Goal: Complete application form

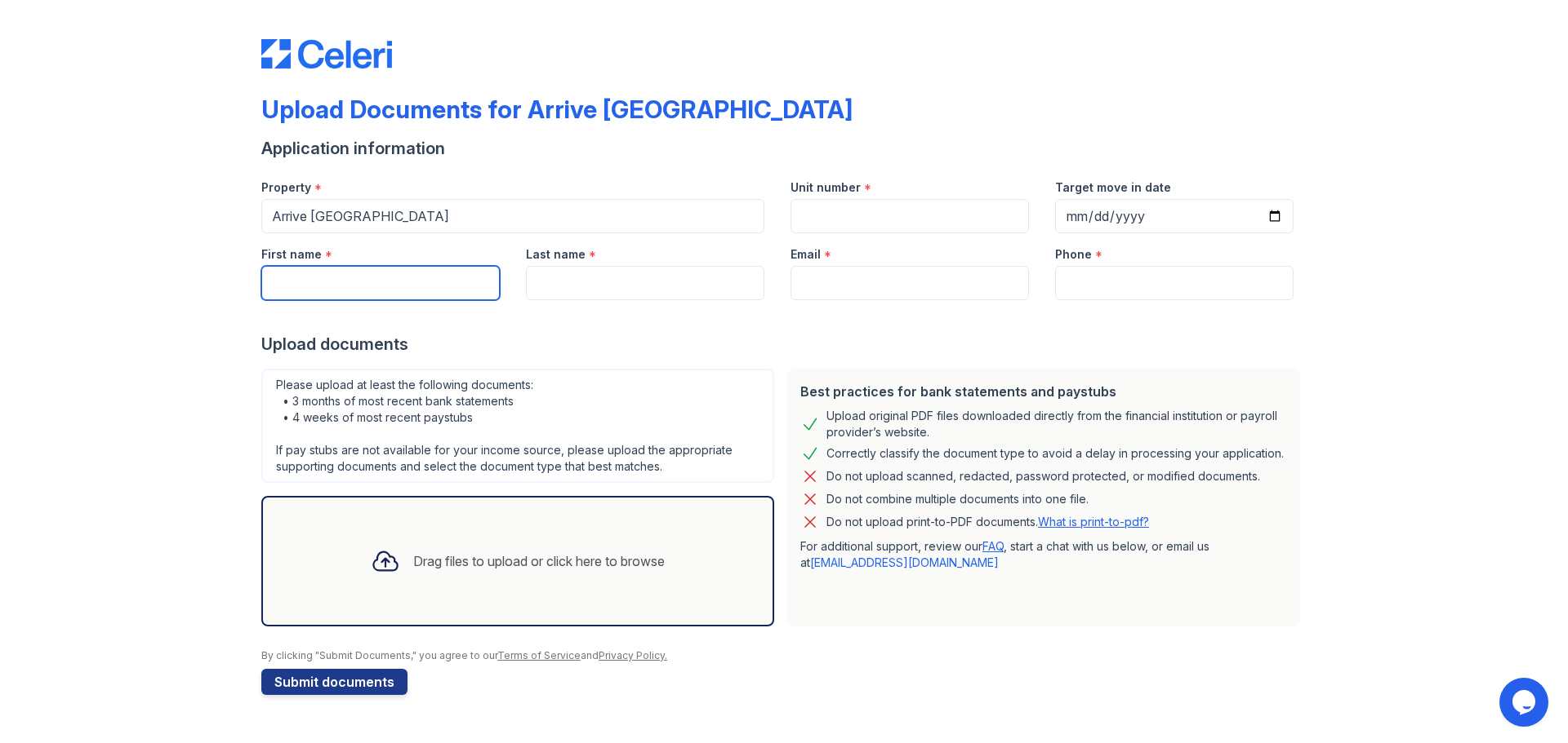
drag, startPoint x: 402, startPoint y: 279, endPoint x: 405, endPoint y: 298, distance: 19.2
click at [402, 279] on input "First name" at bounding box center [380, 283] width 238 height 34
type input "Omemma"
type input "[PERSON_NAME]"
type input "[EMAIL_ADDRESS][DOMAIN_NAME]"
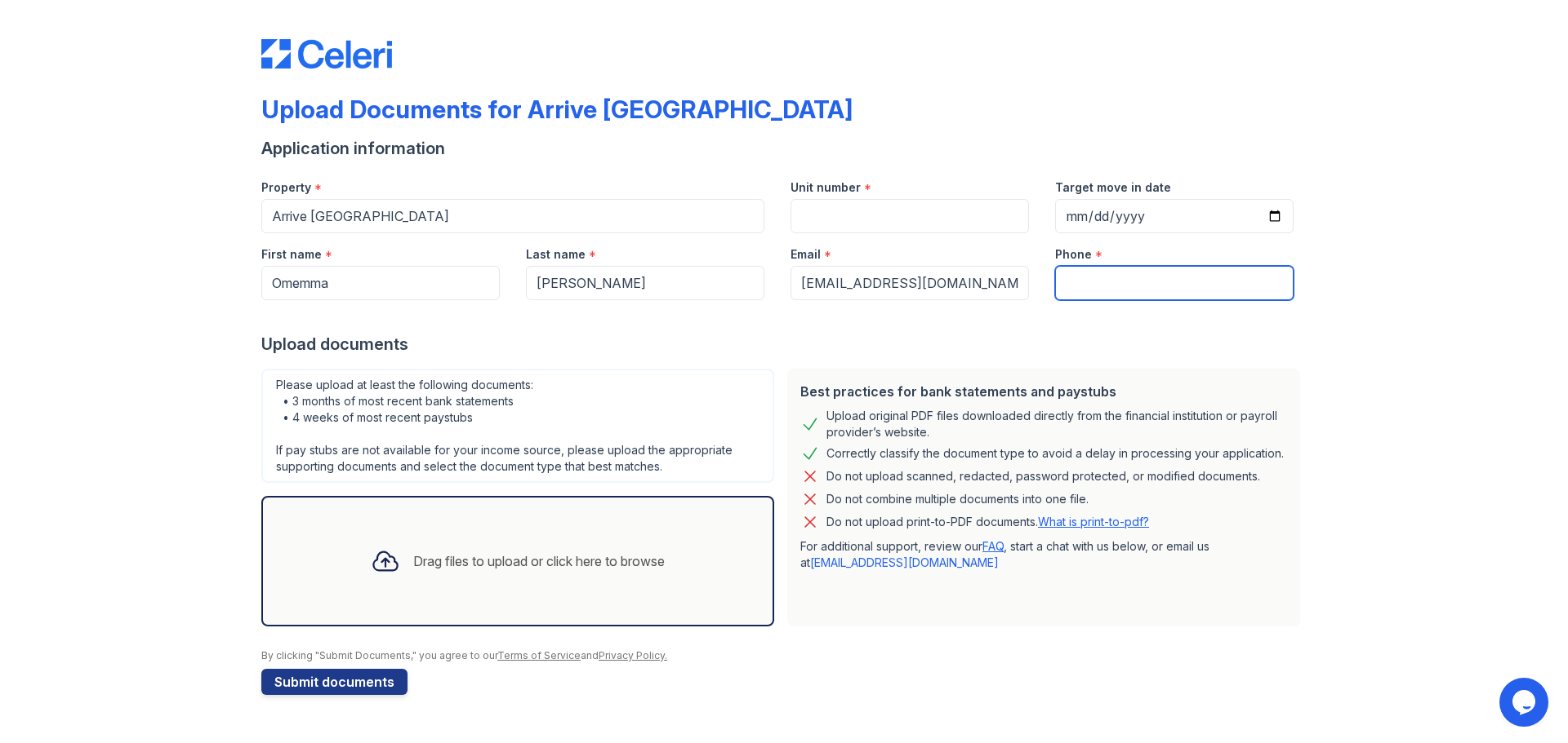
type input "2404256808"
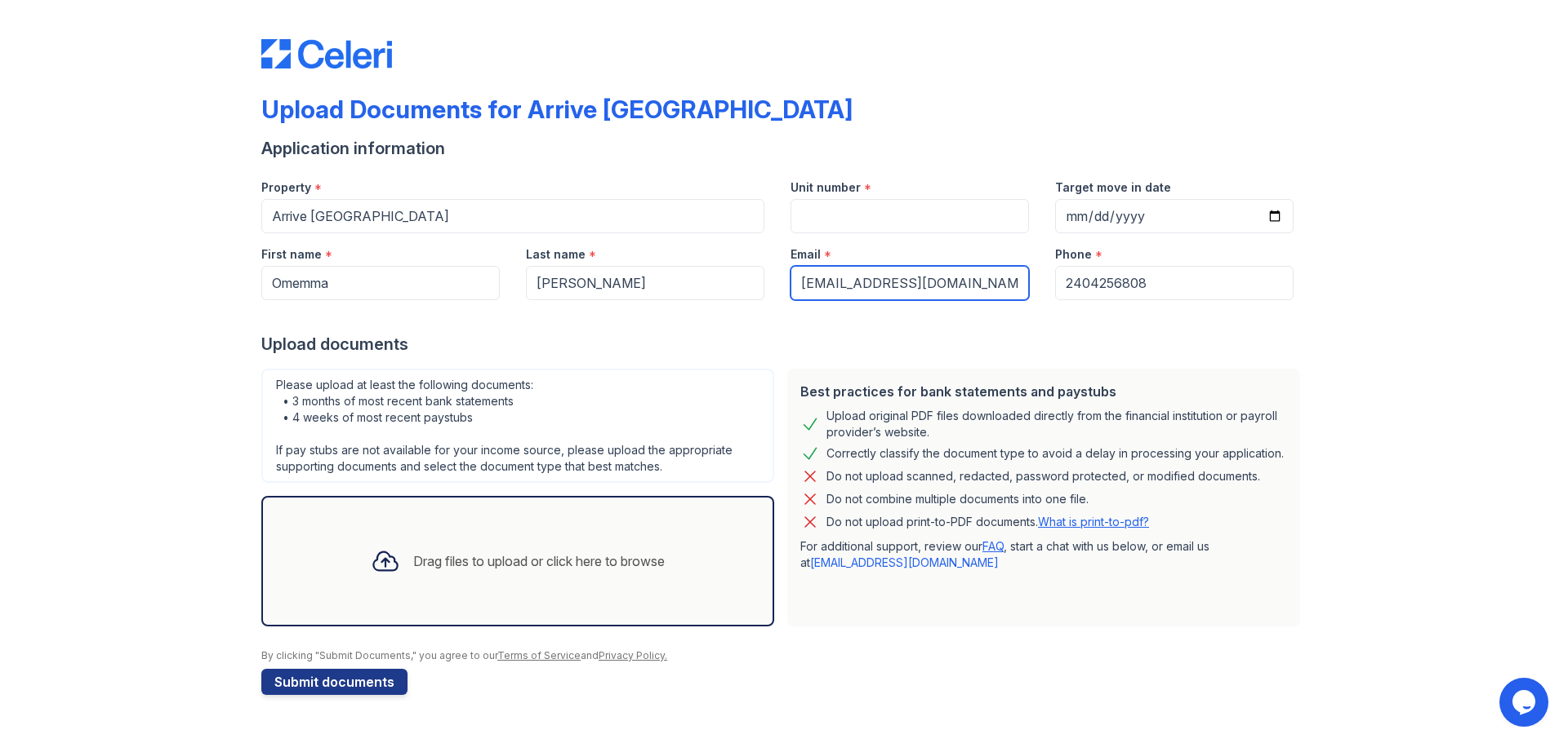
scroll to position [0, 24]
drag, startPoint x: 800, startPoint y: 286, endPoint x: 1203, endPoint y: 295, distance: 403.1
click at [1203, 296] on div "First name * Omemma Last name * [PERSON_NAME] Email * [EMAIL_ADDRESS][DOMAIN_NA…" at bounding box center [777, 267] width 1058 height 67
type input "[EMAIL_ADDRESS][DOMAIN_NAME]"
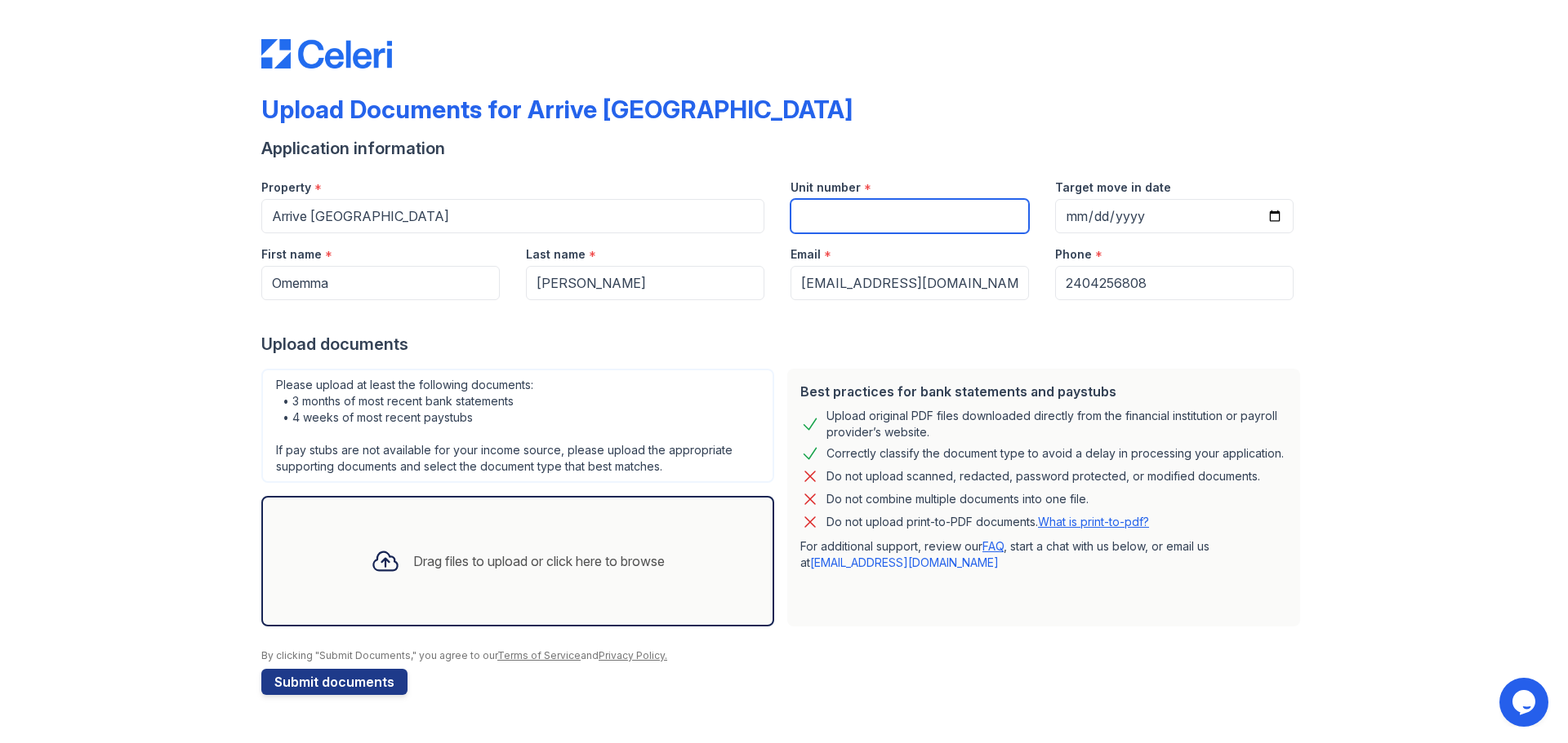
click at [933, 224] on input "Unit number" at bounding box center [909, 216] width 238 height 34
type input "907"
click at [710, 335] on div "Upload documents" at bounding box center [784, 344] width 1045 height 23
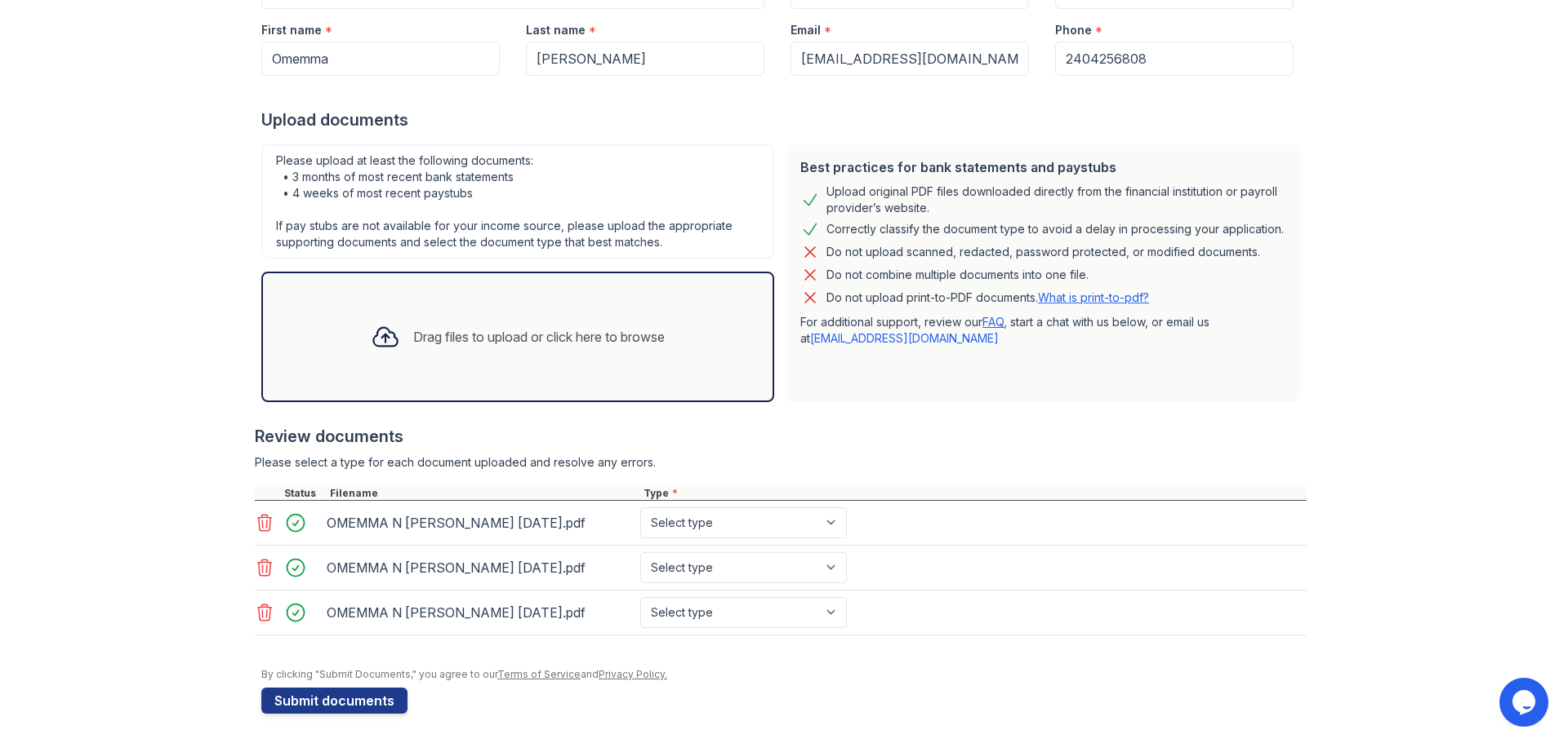
scroll to position [227, 0]
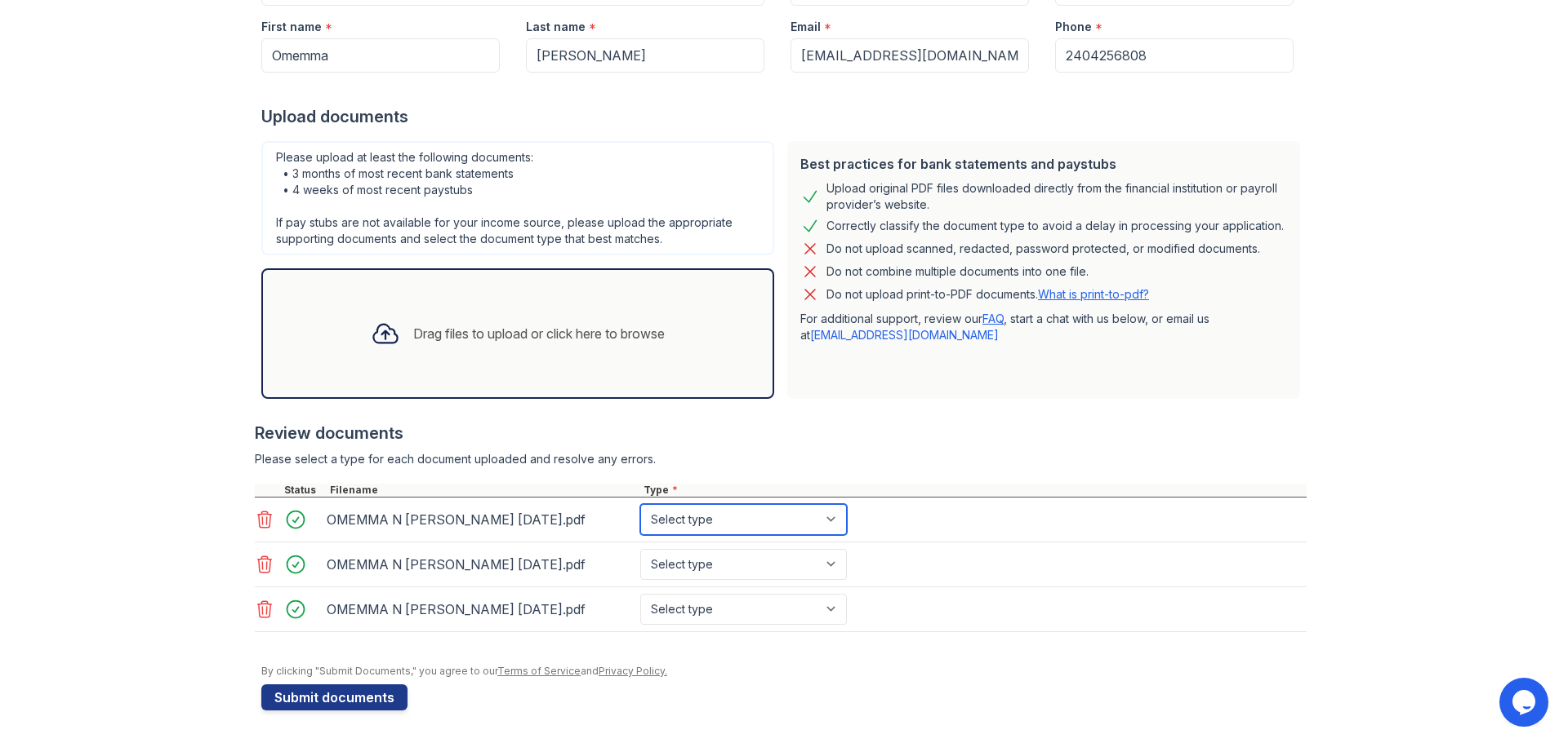
click at [755, 518] on select "Select type Paystub Bank Statement Offer Letter Tax Documents Benefit Award Let…" at bounding box center [743, 520] width 206 height 31
select select "bank_statement"
click at [640, 504] on select "Select type Paystub Bank Statement Offer Letter Tax Documents Benefit Award Let…" at bounding box center [743, 520] width 206 height 31
click at [730, 565] on select "Select type Paystub Bank Statement Offer Letter Tax Documents Benefit Award Let…" at bounding box center [743, 565] width 206 height 31
select select "bank_statement"
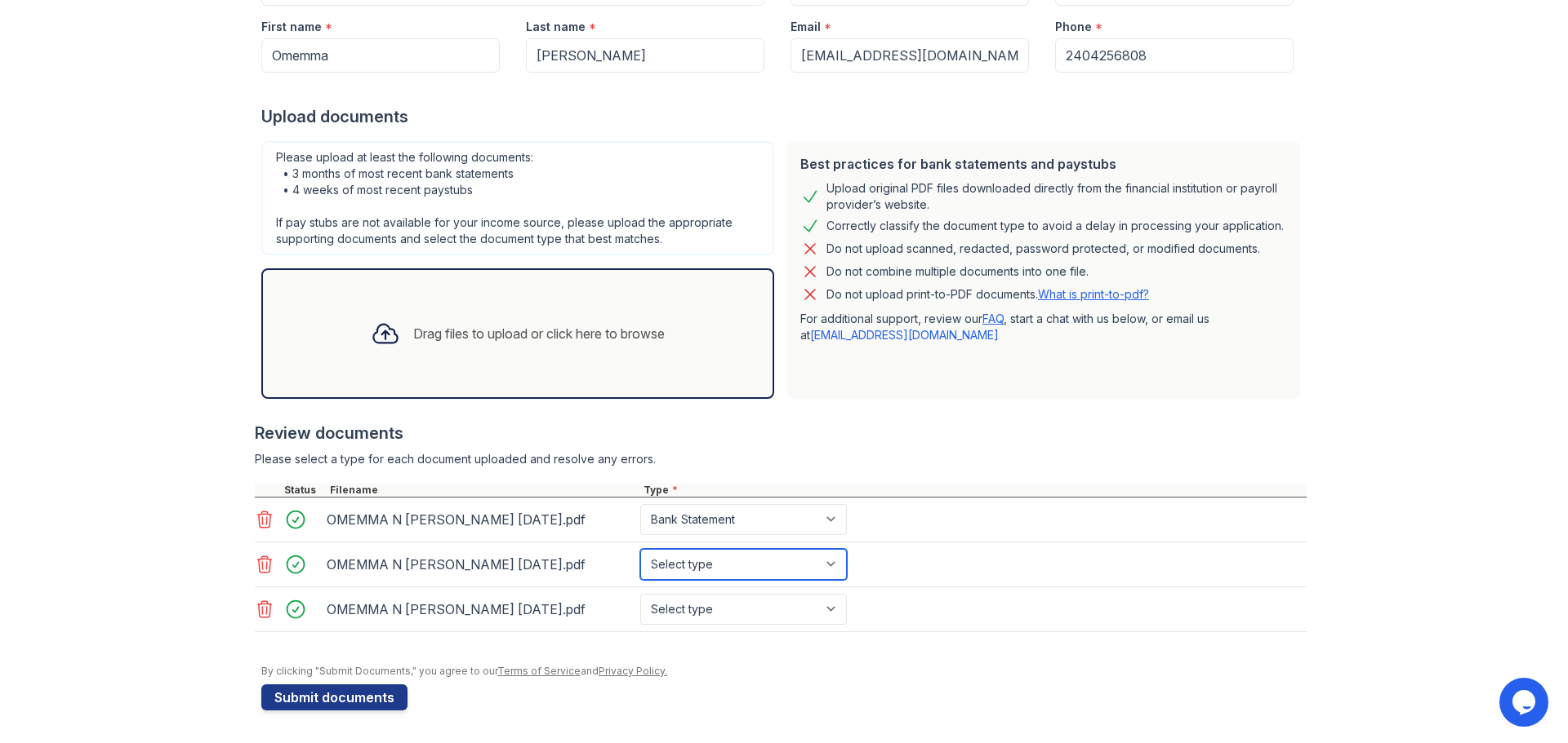
click at [640, 549] on select "Select type Paystub Bank Statement Offer Letter Tax Documents Benefit Award Let…" at bounding box center [743, 565] width 206 height 31
click at [701, 606] on select "Select type Paystub Bank Statement Offer Letter Tax Documents Benefit Award Let…" at bounding box center [743, 610] width 206 height 31
select select "bank_statement"
click at [640, 594] on select "Select type Paystub Bank Statement Offer Letter Tax Documents Benefit Award Let…" at bounding box center [743, 610] width 206 height 31
drag, startPoint x: 55, startPoint y: 568, endPoint x: 100, endPoint y: 591, distance: 50.5
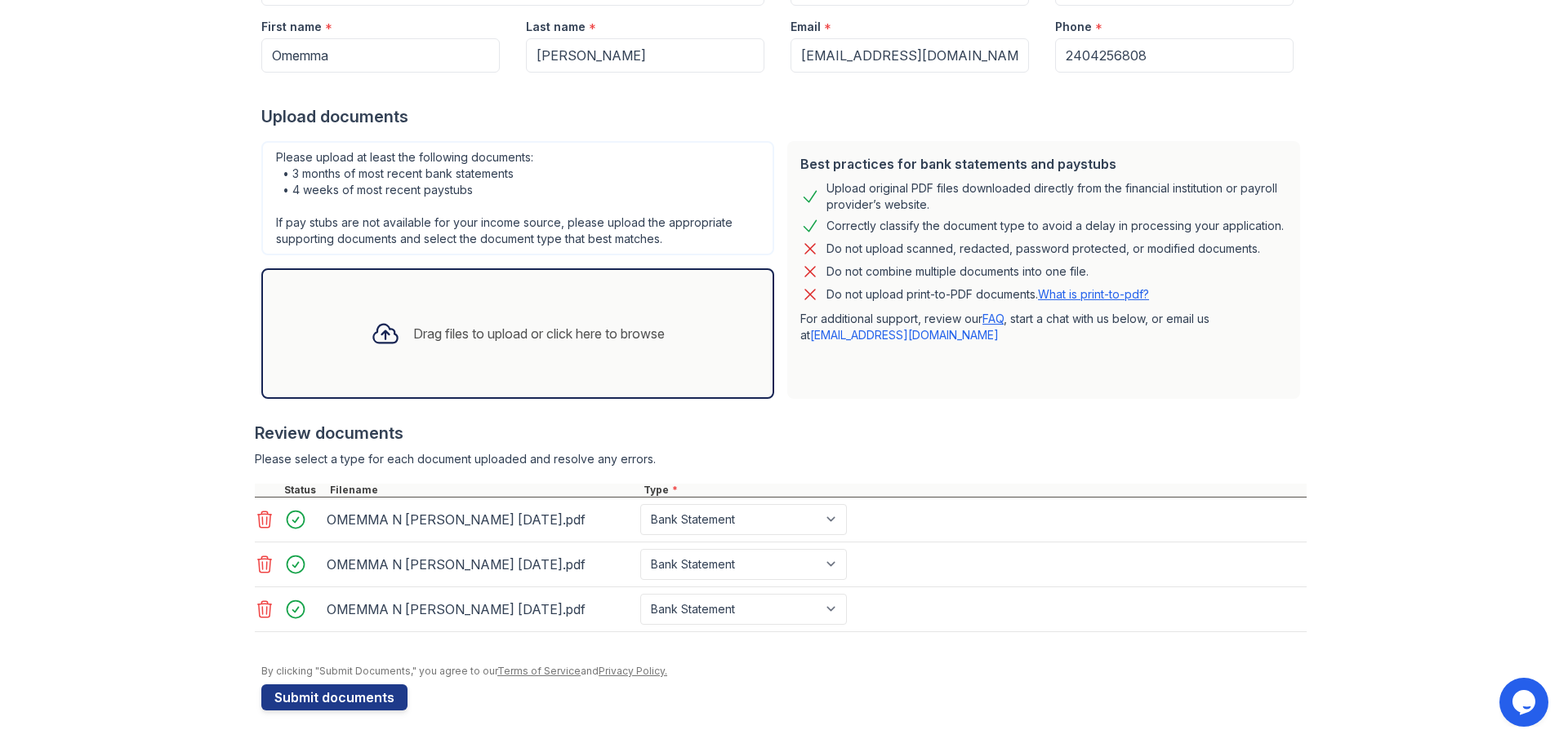
click at [56, 568] on div "Upload Documents for Arrive [GEOGRAPHIC_DATA] Application information Property …" at bounding box center [784, 258] width 1516 height 971
click at [314, 696] on button "Submit documents" at bounding box center [334, 698] width 146 height 26
